Goal: Task Accomplishment & Management: Manage account settings

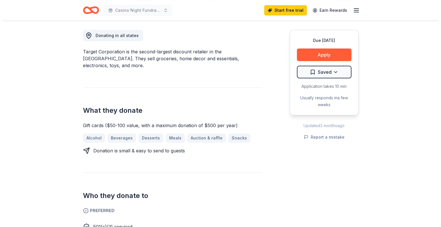
scroll to position [149, 0]
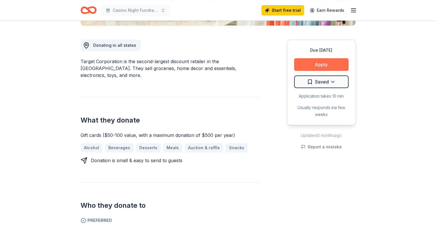
click at [325, 64] on button "Apply" at bounding box center [321, 64] width 55 height 13
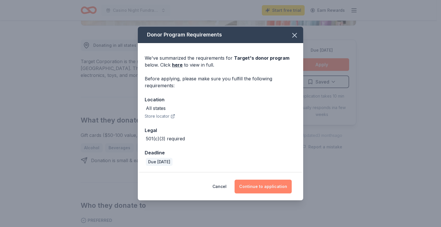
click at [261, 186] on button "Continue to application" at bounding box center [262, 187] width 57 height 14
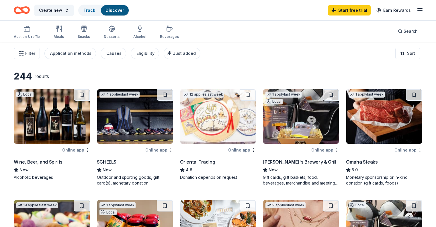
scroll to position [59, 0]
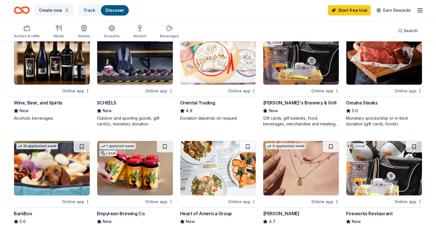
click at [114, 101] on div "SCHEELS" at bounding box center [107, 102] width 20 height 7
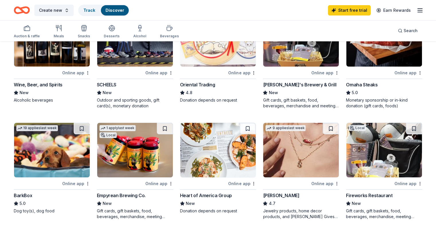
scroll to position [0, 0]
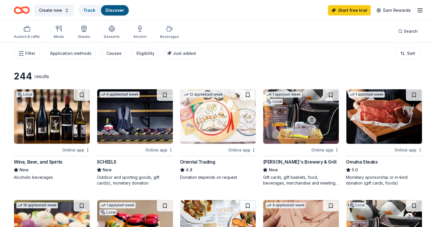
click at [124, 8] on link "Discover" at bounding box center [115, 10] width 19 height 5
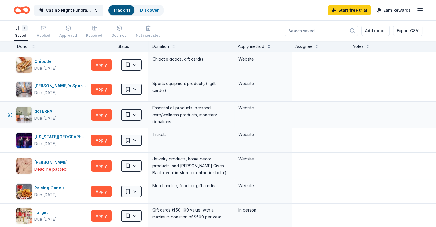
scroll to position [24, 0]
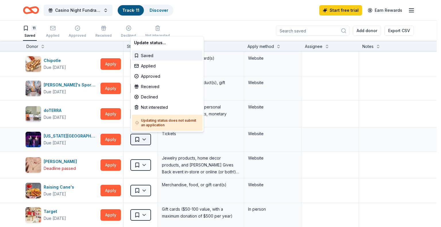
click at [149, 140] on html "Casino Night Fundraiser Track · 11 Discover Start free trial Earn Rewards 11 Sa…" at bounding box center [220, 113] width 441 height 227
click at [161, 68] on div "Applied" at bounding box center [167, 66] width 71 height 10
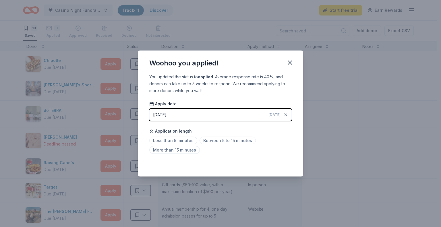
click at [157, 114] on div "09/08/2025" at bounding box center [159, 114] width 13 height 7
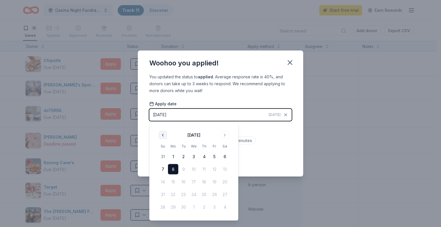
click at [162, 135] on button "Go to previous month" at bounding box center [163, 135] width 8 height 8
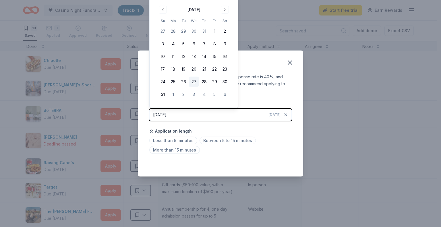
click at [194, 82] on button "27" at bounding box center [194, 82] width 10 height 10
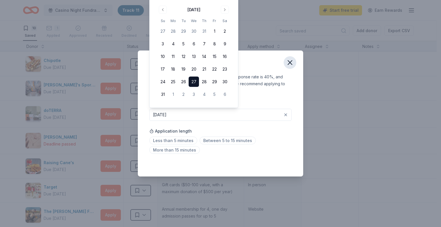
click at [288, 64] on icon "button" at bounding box center [290, 63] width 4 height 4
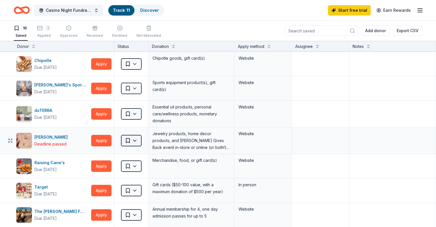
click at [145, 143] on html "Casino Night Fundraiser Track · 11 Discover Start free trial Earn Rewards 10 Sa…" at bounding box center [218, 113] width 436 height 227
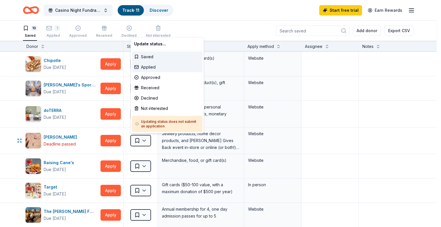
click at [167, 69] on div "Applied" at bounding box center [167, 67] width 71 height 10
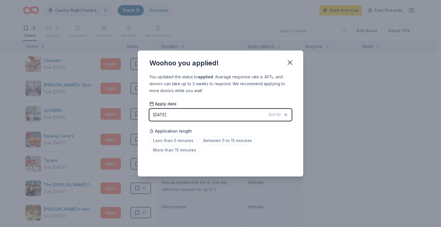
click at [194, 116] on button "09/08/2025 Today" at bounding box center [220, 115] width 142 height 12
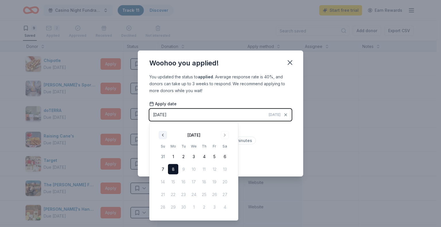
click at [161, 136] on button "Go to previous month" at bounding box center [163, 135] width 8 height 8
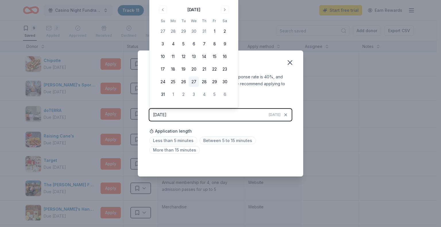
click at [193, 82] on button "27" at bounding box center [194, 82] width 10 height 10
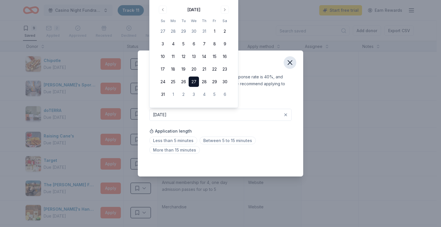
click at [289, 64] on icon "button" at bounding box center [290, 63] width 8 height 8
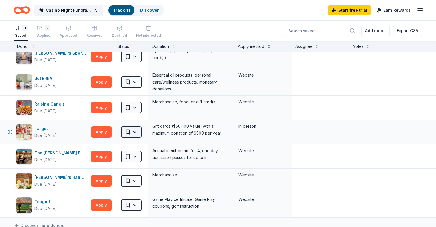
scroll to position [56, 0]
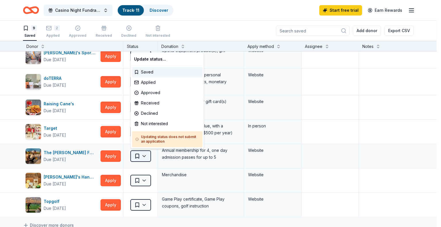
click at [147, 156] on html "Casino Night Fundraiser Track · 11 Discover Start free trial Earn Rewards 9 Sav…" at bounding box center [220, 113] width 441 height 227
click at [158, 85] on div "Applied" at bounding box center [167, 82] width 71 height 10
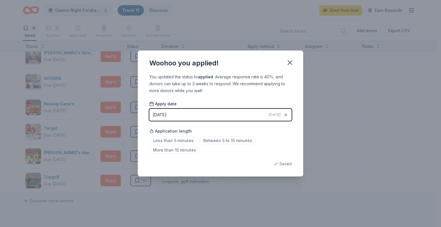
click at [206, 115] on button "09/08/2025 Today" at bounding box center [220, 115] width 142 height 12
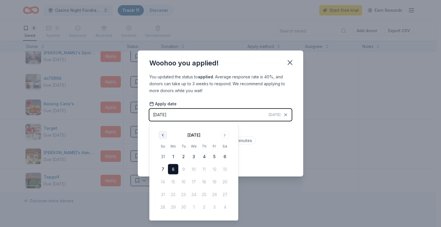
click at [163, 133] on button "Go to previous month" at bounding box center [163, 135] width 8 height 8
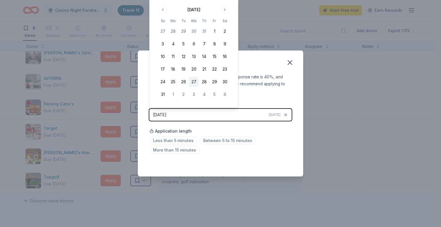
click at [194, 80] on button "27" at bounding box center [194, 82] width 10 height 10
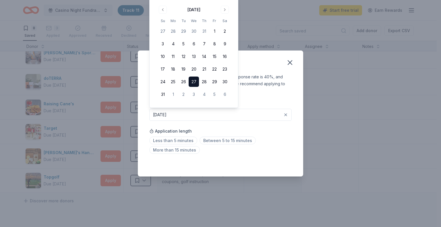
click at [138, 202] on div "Woohoo you applied! You updated the status to applied . Average response rate i…" at bounding box center [220, 113] width 441 height 227
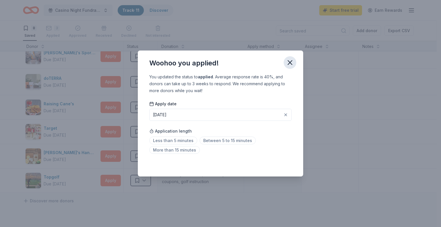
click at [288, 63] on icon "button" at bounding box center [290, 63] width 8 height 8
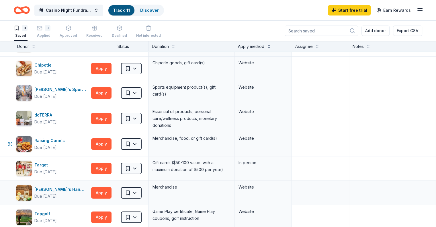
scroll to position [0, 0]
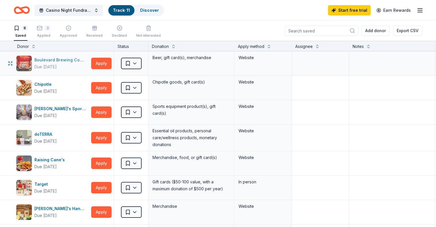
click at [80, 67] on div "Due [DATE]" at bounding box center [61, 66] width 55 height 7
